Goal: Find contact information: Find contact information

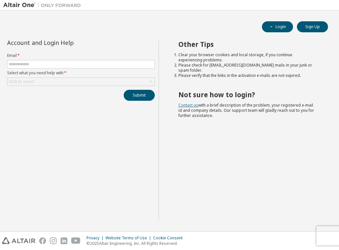
click at [182, 103] on link "Contact us" at bounding box center [188, 105] width 20 height 5
click at [281, 27] on button "Login" at bounding box center [277, 26] width 31 height 11
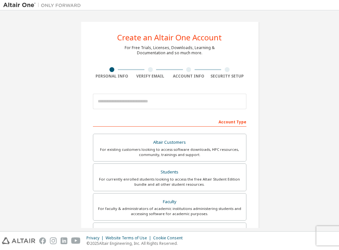
scroll to position [32, 0]
